Goal: Information Seeking & Learning: Learn about a topic

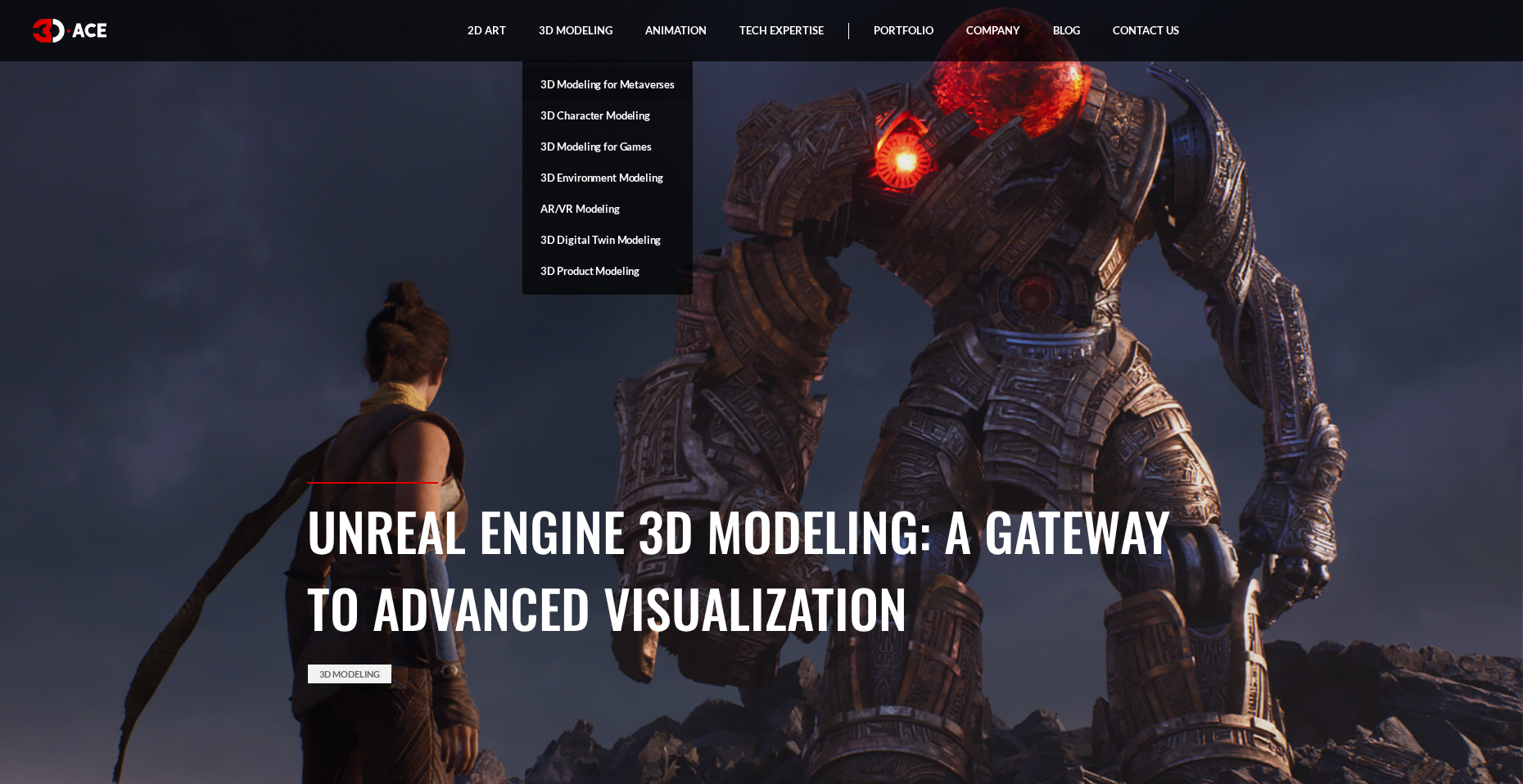
click at [619, 83] on link "3D Modeling for Metaverses" at bounding box center [608, 84] width 171 height 31
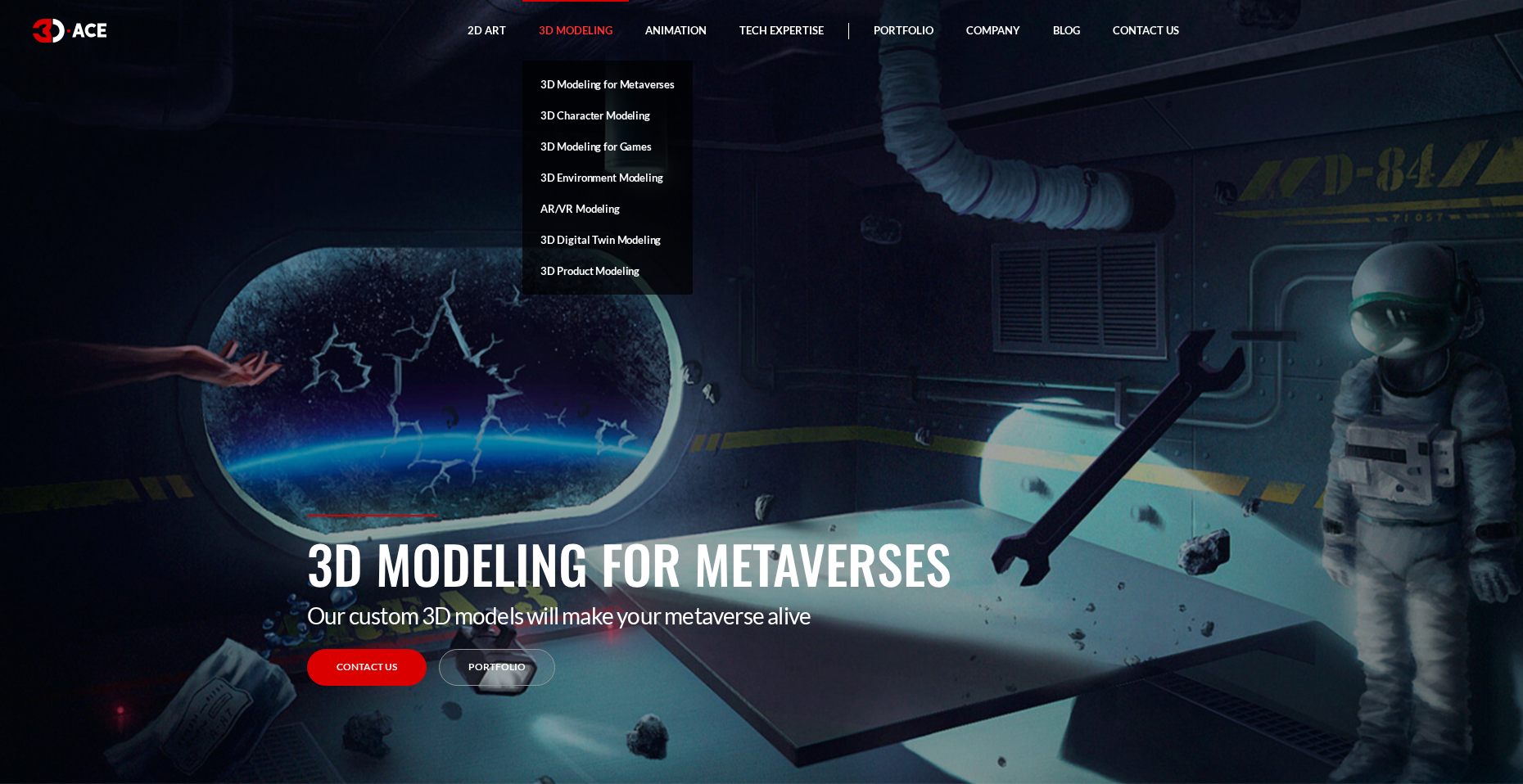
click at [581, 112] on link "3D Character Modeling" at bounding box center [608, 116] width 171 height 31
